Goal: Transaction & Acquisition: Purchase product/service

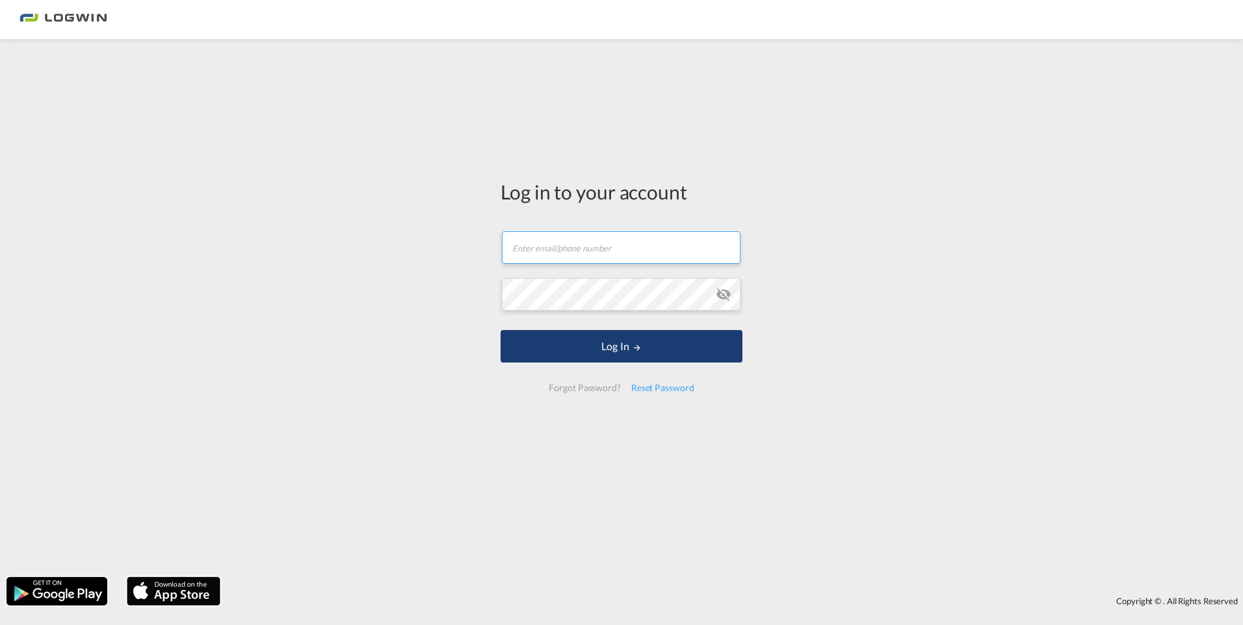
type input "[EMAIL_ADDRESS][PERSON_NAME][DOMAIN_NAME]"
click at [641, 360] on button "Log In" at bounding box center [622, 346] width 242 height 33
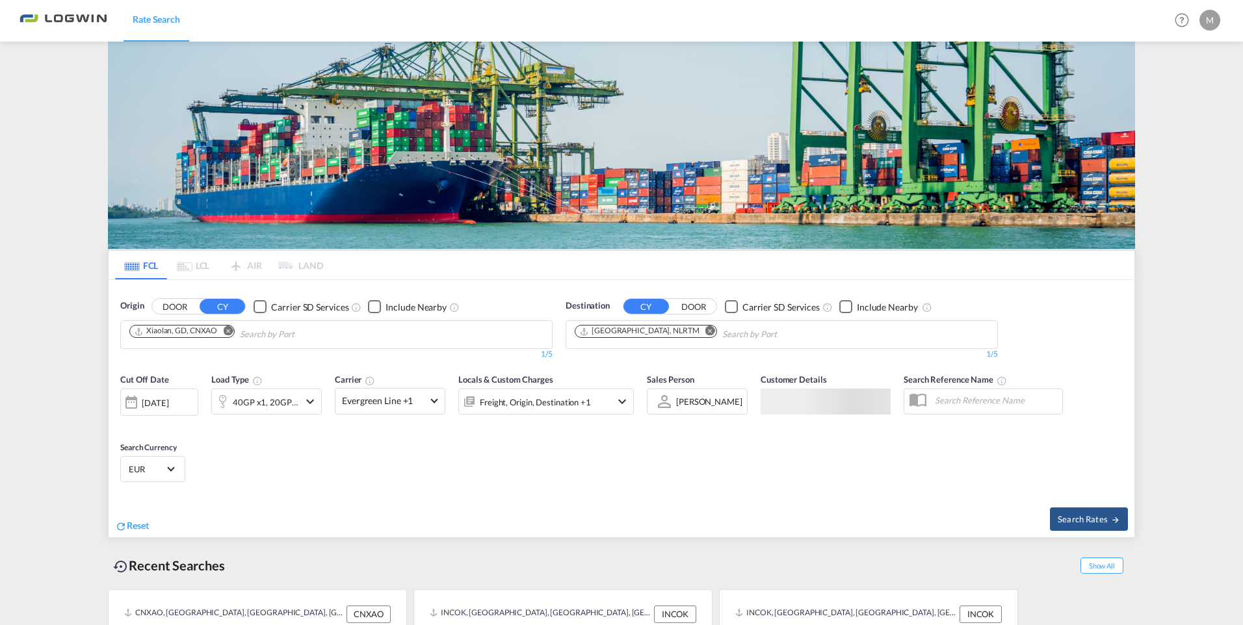
click at [223, 326] on md-icon "Remove" at bounding box center [228, 331] width 10 height 10
click at [196, 339] on body "Rate Search Rate Search Help Resources Product Release M My Profile Logout FCL …" at bounding box center [621, 312] width 1243 height 625
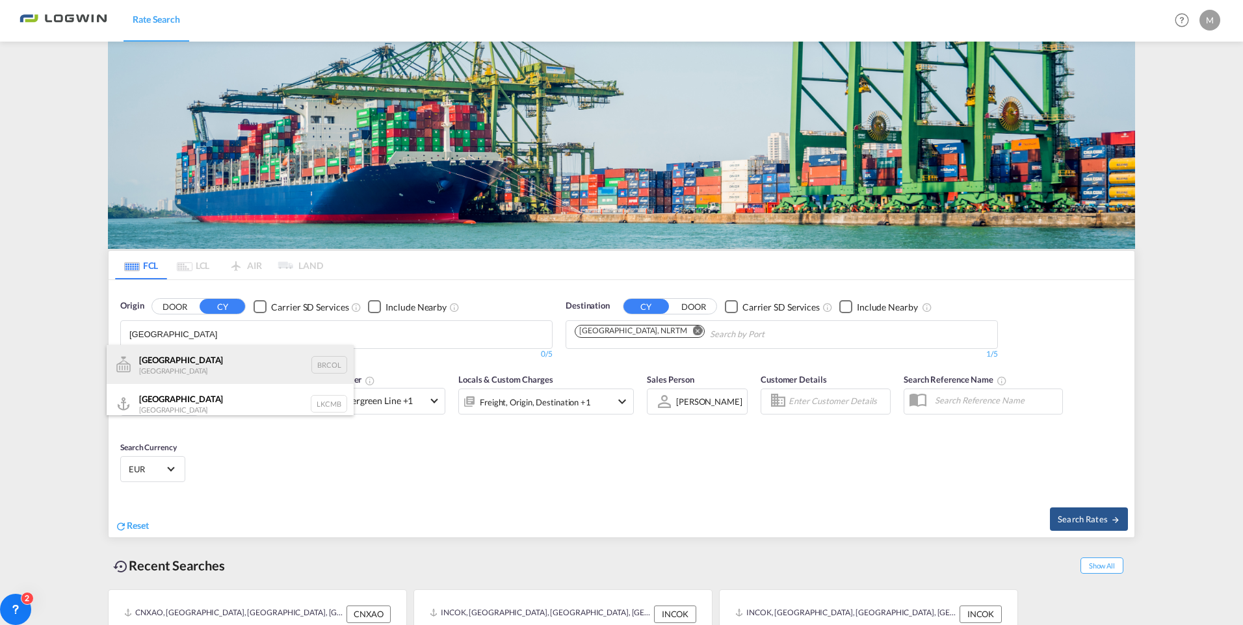
type input "[GEOGRAPHIC_DATA]"
click at [176, 374] on div "Colombo [GEOGRAPHIC_DATA] BRCOL" at bounding box center [230, 364] width 247 height 39
click at [176, 374] on body "Rate Search Rate Search Help Resources Product Release M My Profile Logout FCL …" at bounding box center [621, 312] width 1243 height 625
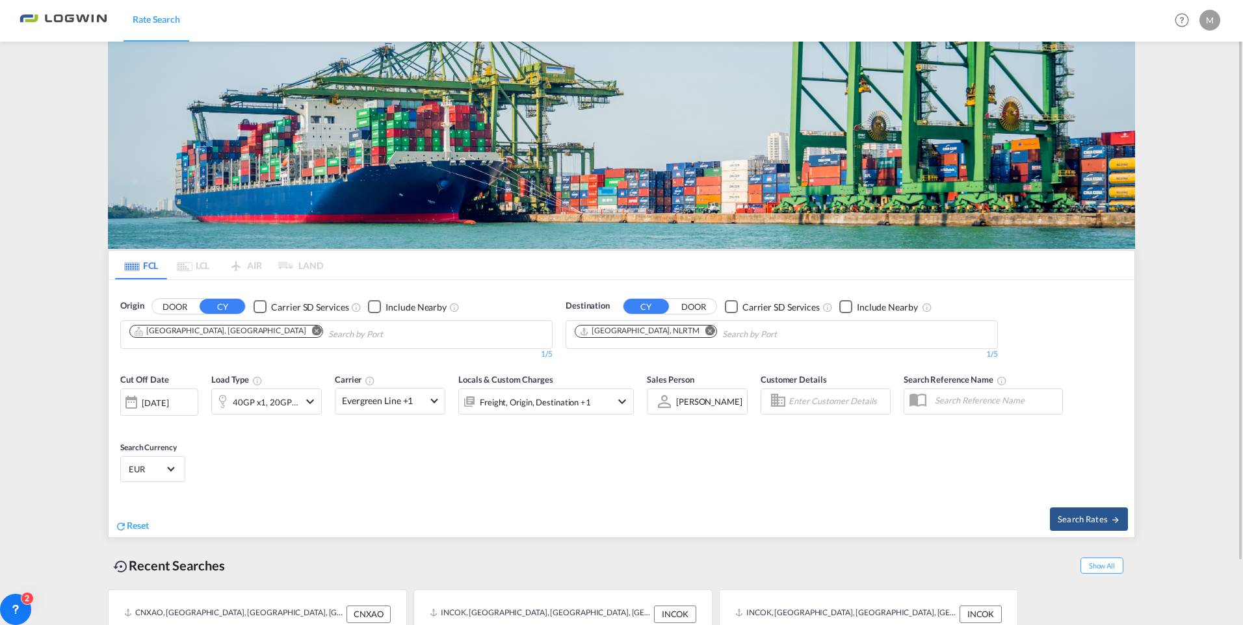
click at [622, 400] on md-icon "icon-chevron-down" at bounding box center [622, 402] width 16 height 16
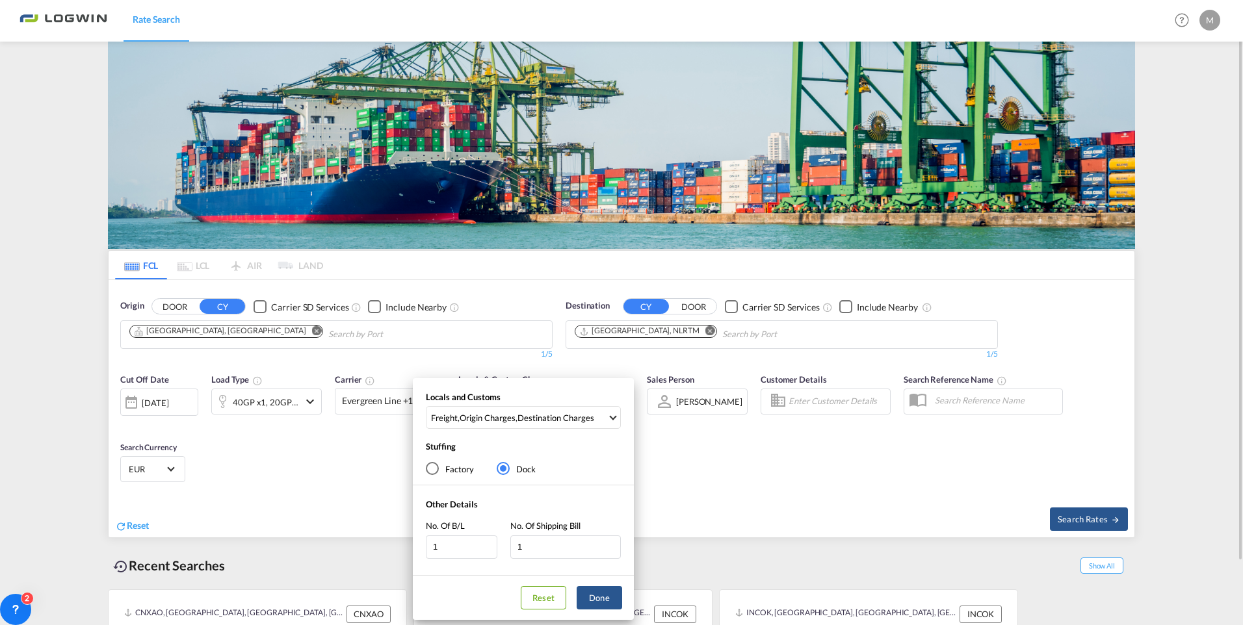
click at [270, 454] on div "Locals and Customs Freight , Origin Charges , Destination Charges Clear All Sel…" at bounding box center [621, 312] width 1243 height 625
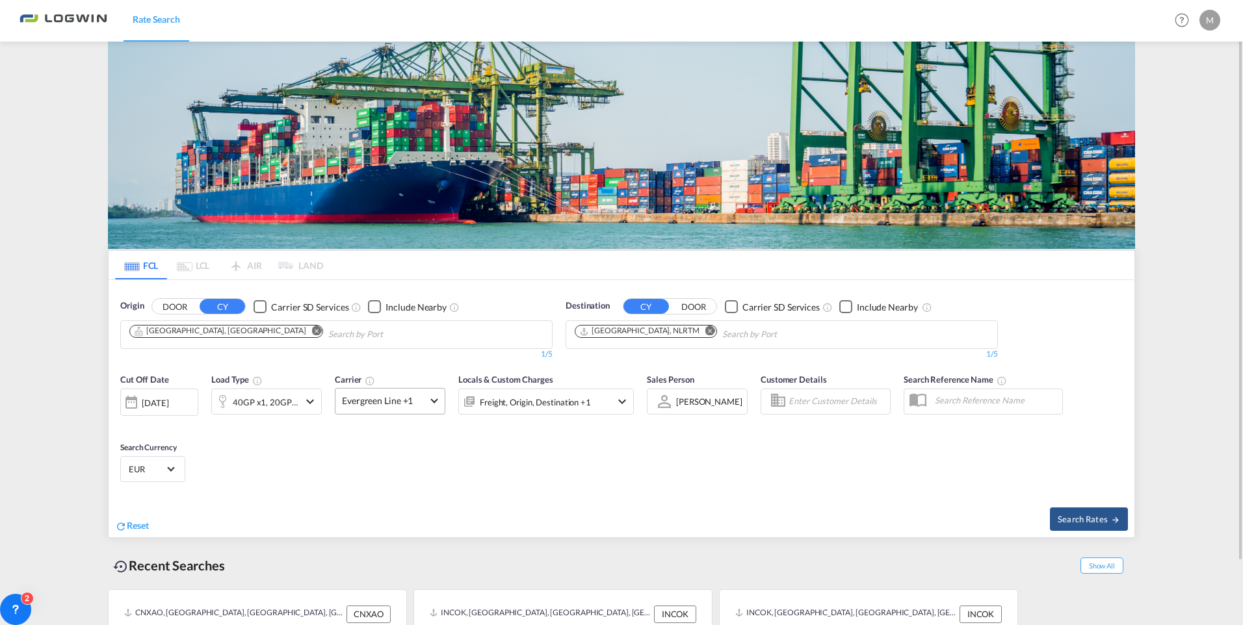
click at [417, 406] on span "Evergreen Line +1" at bounding box center [384, 401] width 85 height 13
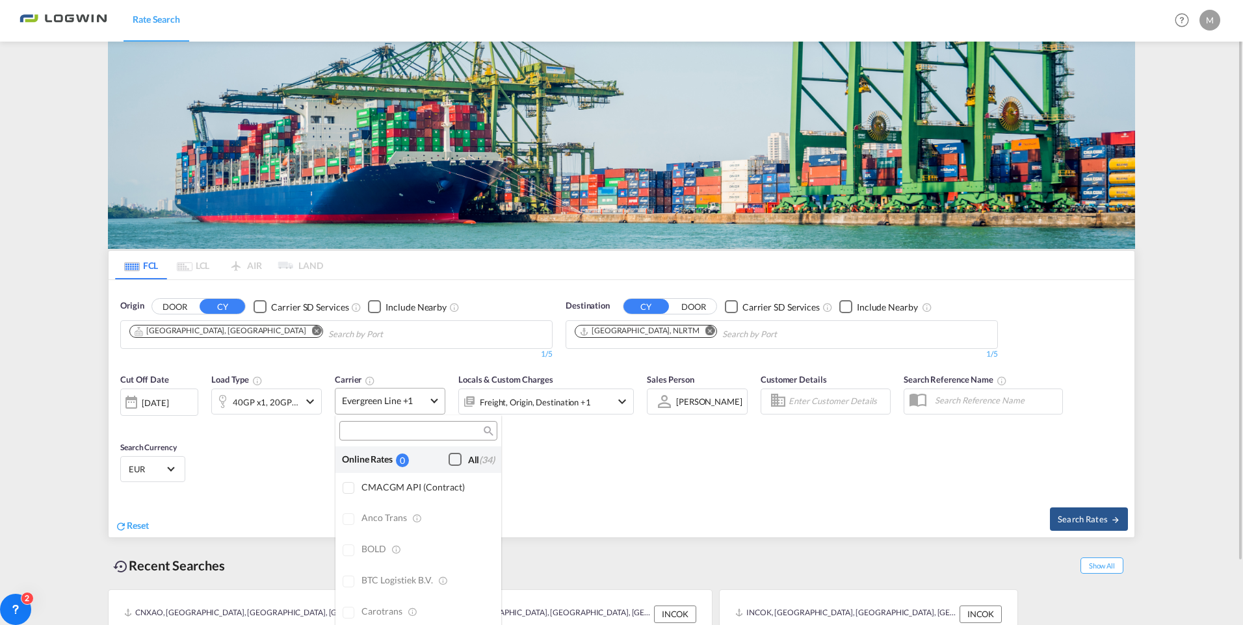
scroll to position [1606, 0]
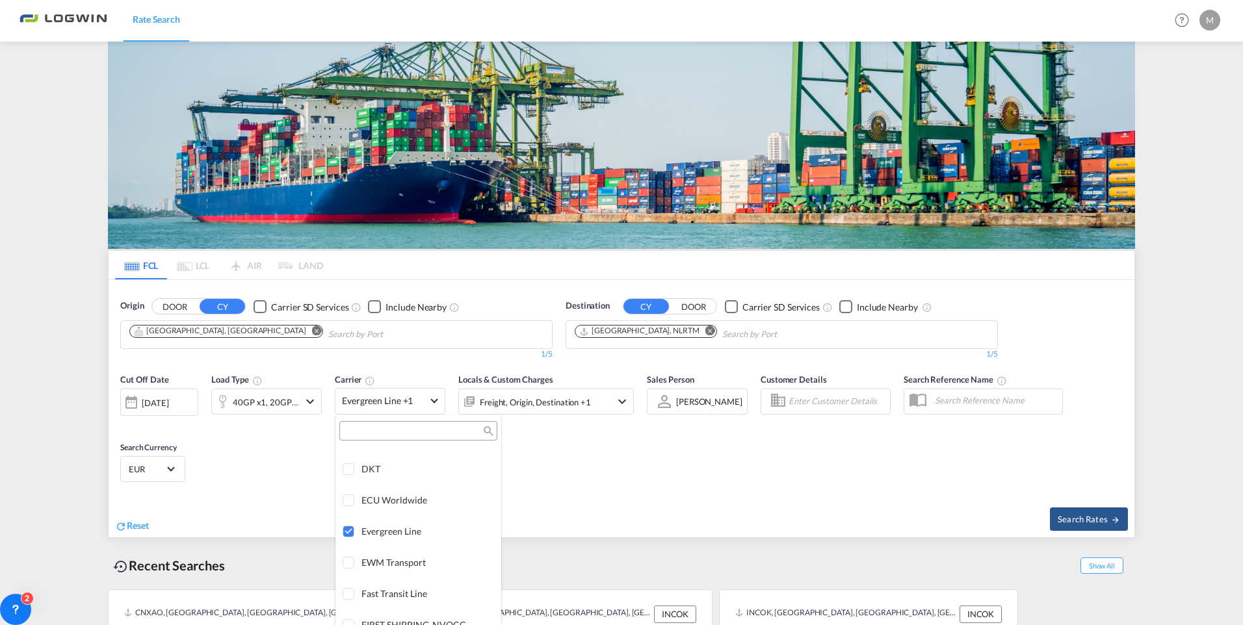
click at [141, 405] on md-backdrop at bounding box center [621, 312] width 1243 height 625
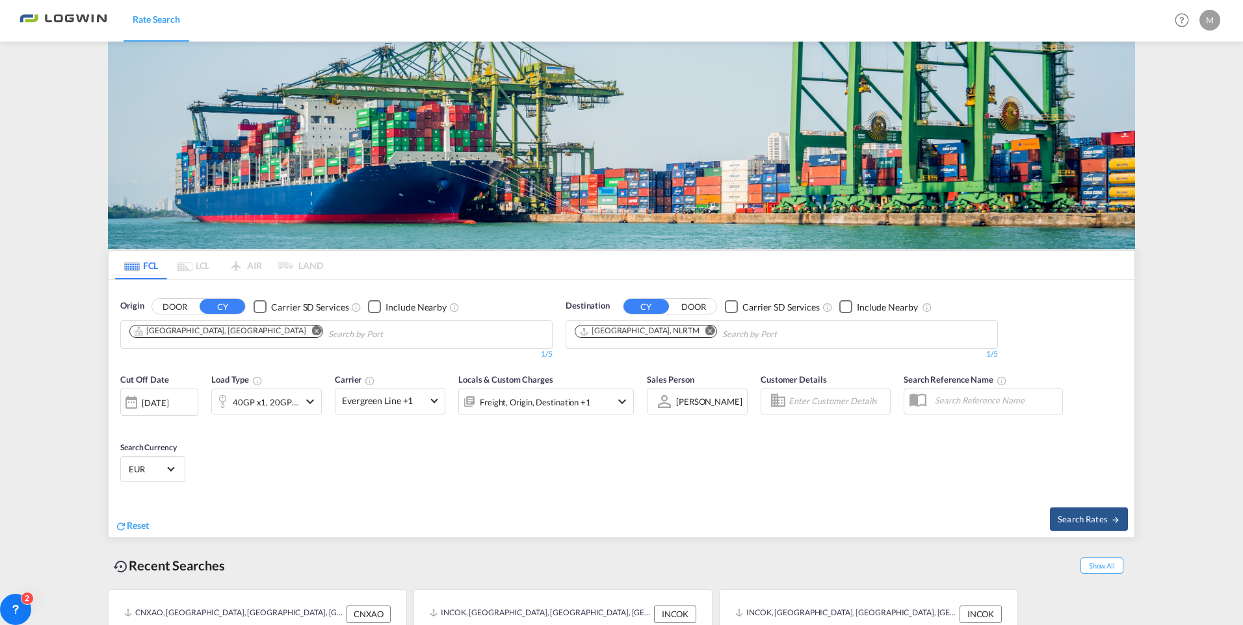
click at [141, 405] on div at bounding box center [131, 402] width 21 height 26
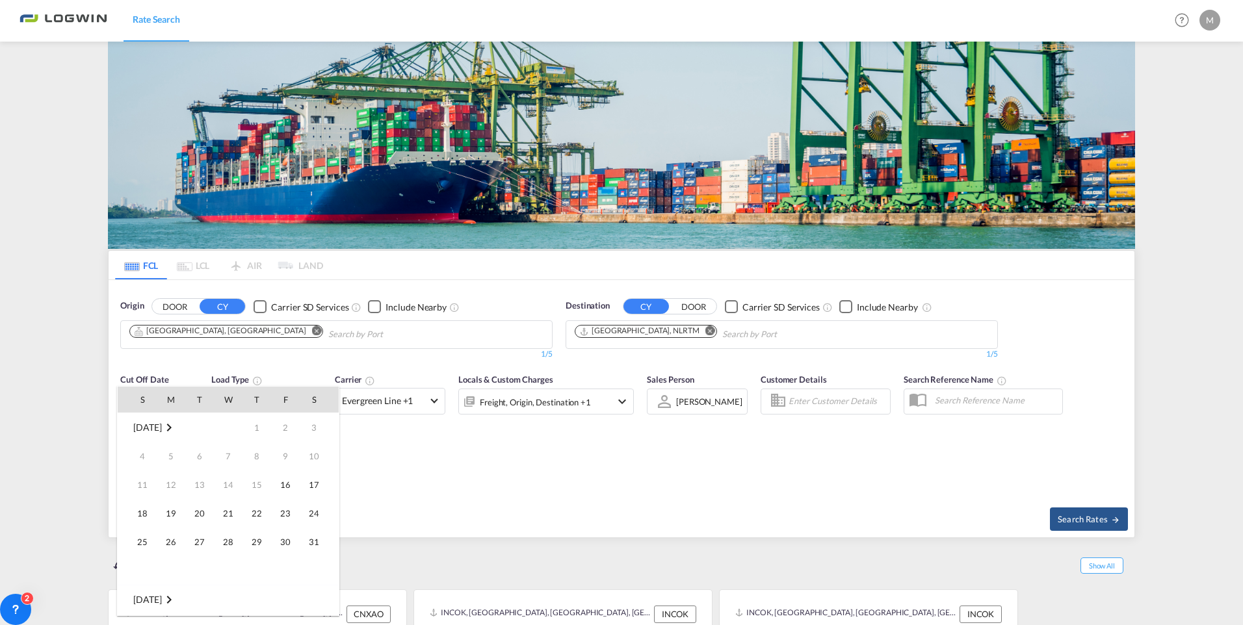
scroll to position [517, 0]
click at [280, 486] on span "15" at bounding box center [285, 485] width 26 height 26
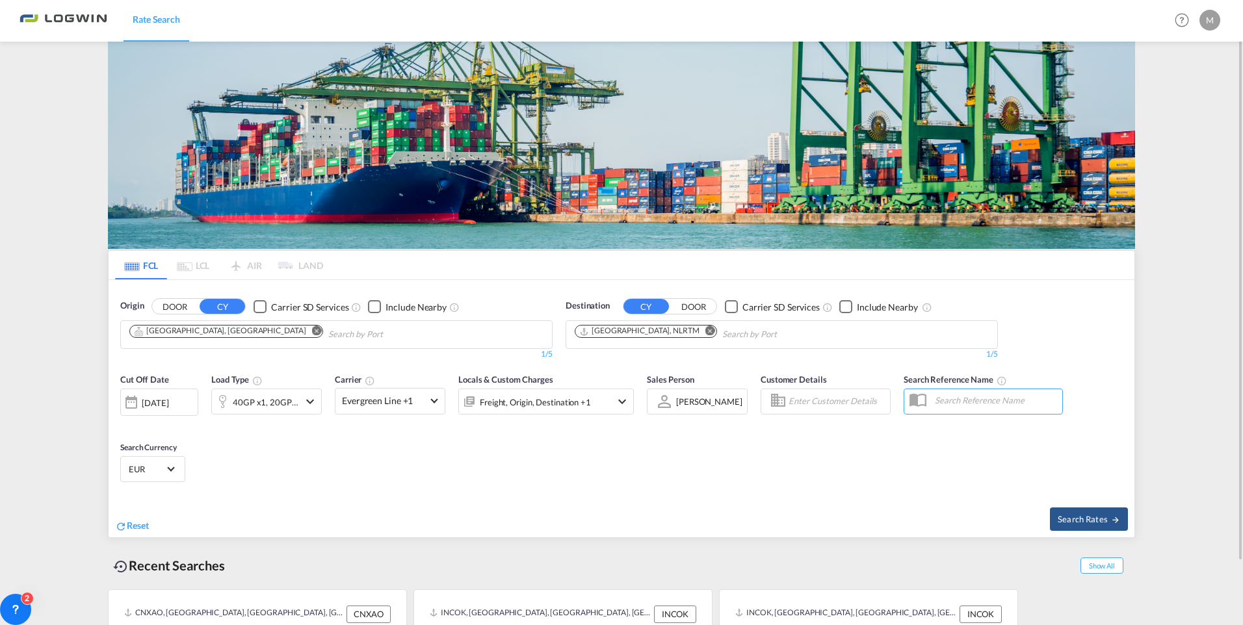
click at [287, 404] on div "40GP x1, 20GP x1" at bounding box center [266, 402] width 66 height 18
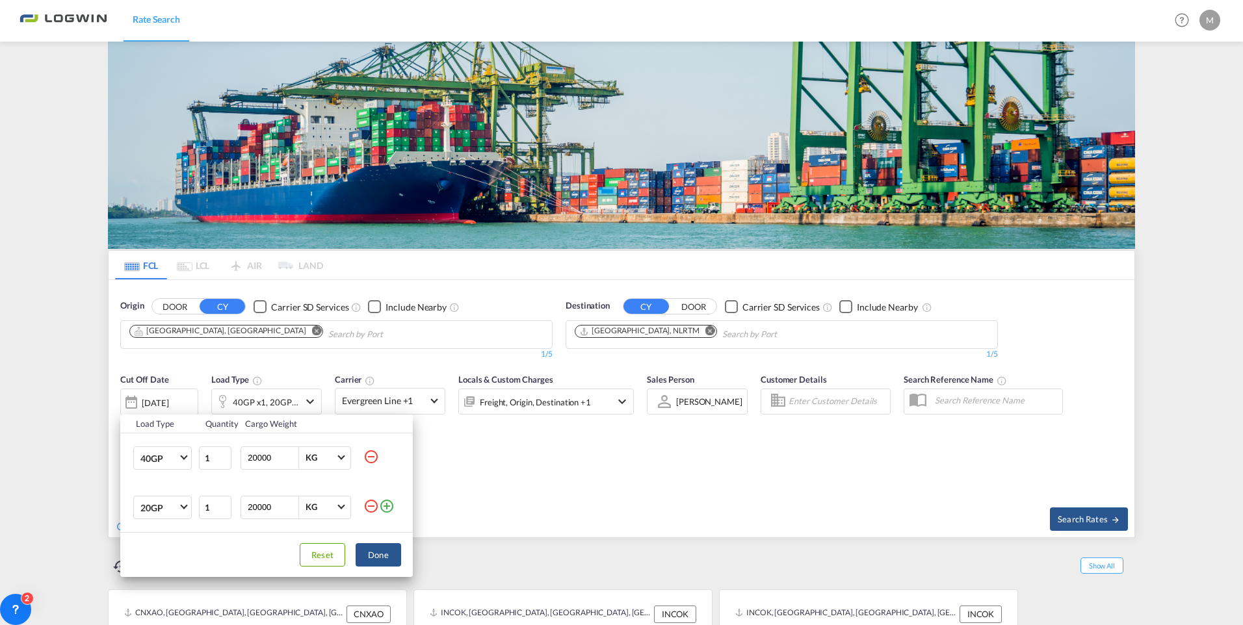
click at [536, 440] on div "Load Type Quantity Cargo Weight 40GP 20GP 40GP 40HC 45HC 20RE 40RE 40HR 20OT 40…" at bounding box center [621, 312] width 1243 height 625
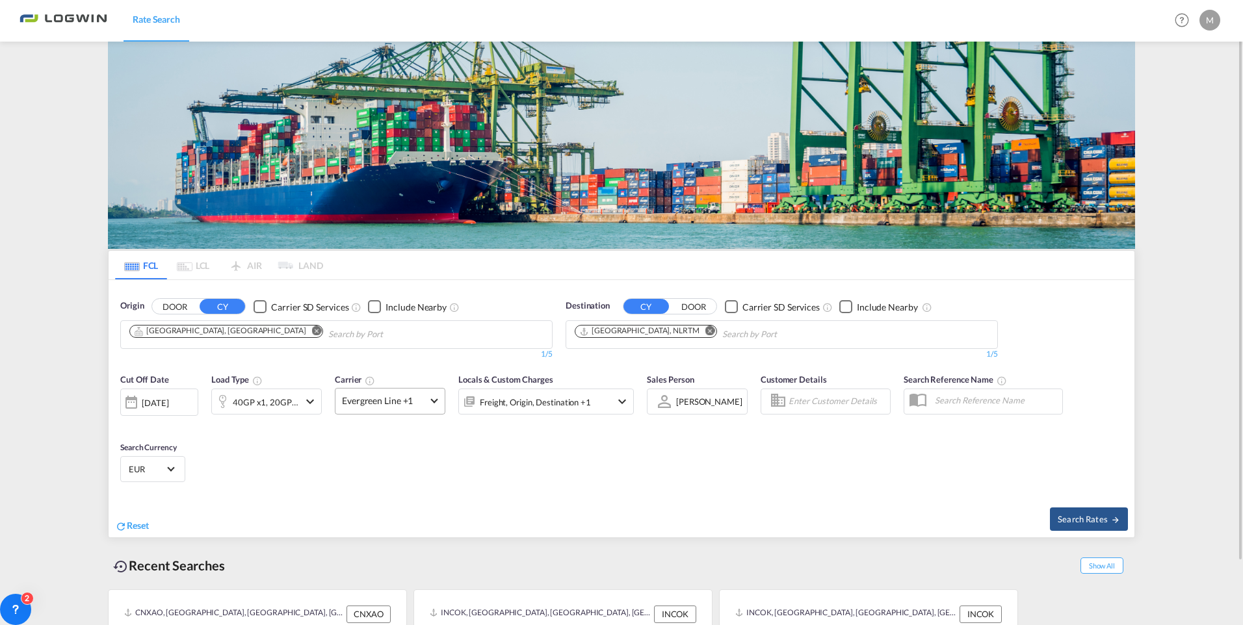
click at [430, 407] on md-select-value "Evergreen Line +1" at bounding box center [389, 401] width 109 height 25
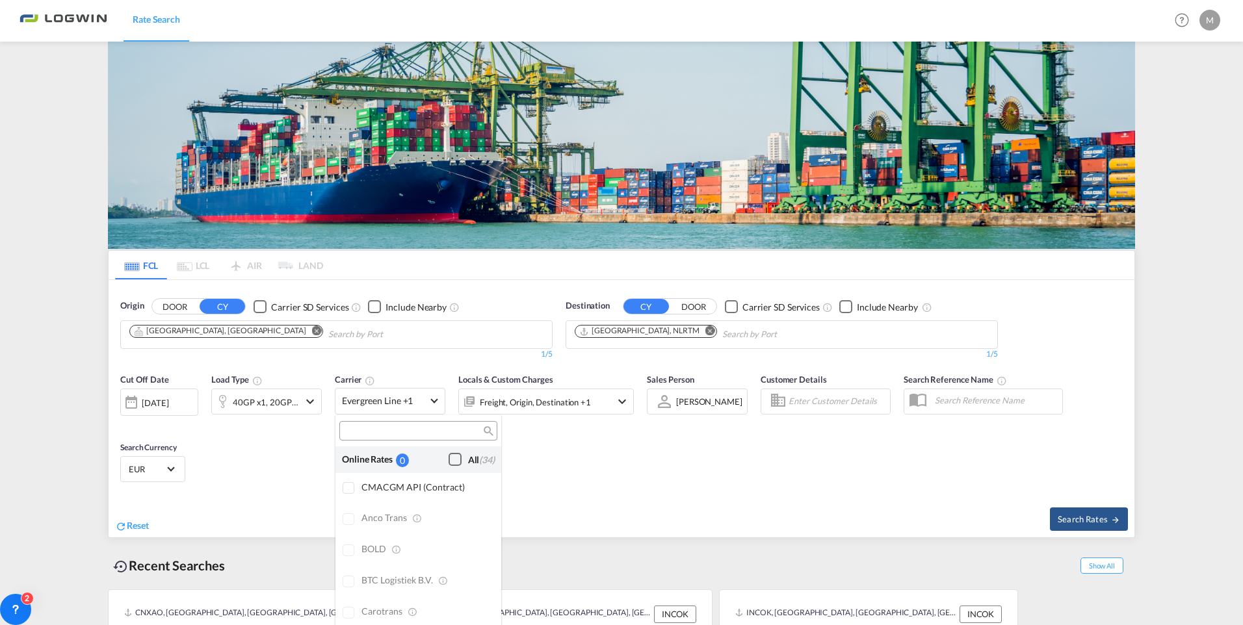
click at [449, 460] on div "Checkbox No Ink" at bounding box center [455, 459] width 13 height 13
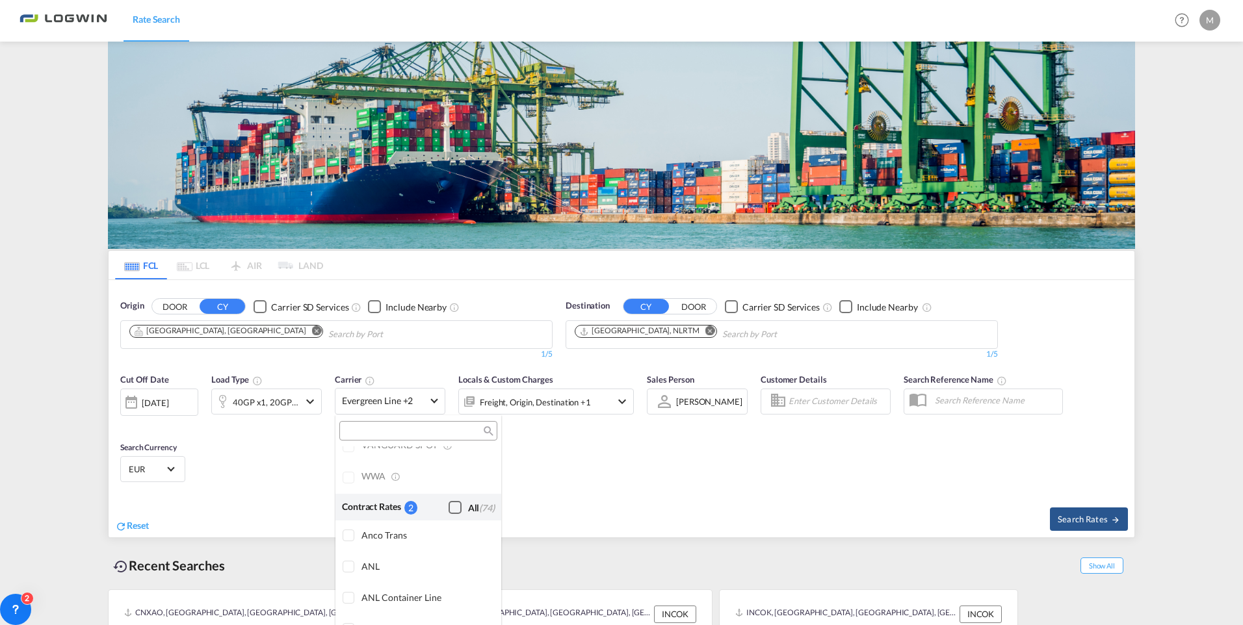
click at [449, 511] on div "Checkbox No Ink" at bounding box center [455, 507] width 13 height 13
click at [1105, 518] on md-backdrop at bounding box center [621, 312] width 1243 height 625
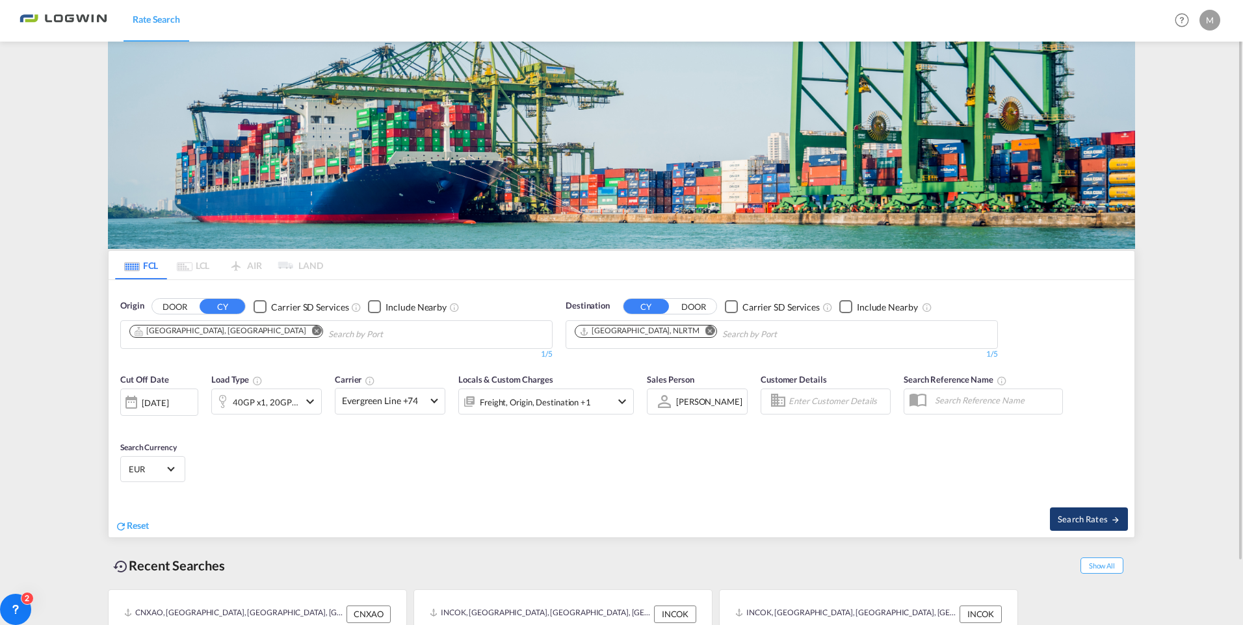
click at [1077, 520] on span "Search Rates" at bounding box center [1089, 519] width 62 height 10
type input "BRCOL to NLRTM / [DATE]"
